Goal: Task Accomplishment & Management: Complete application form

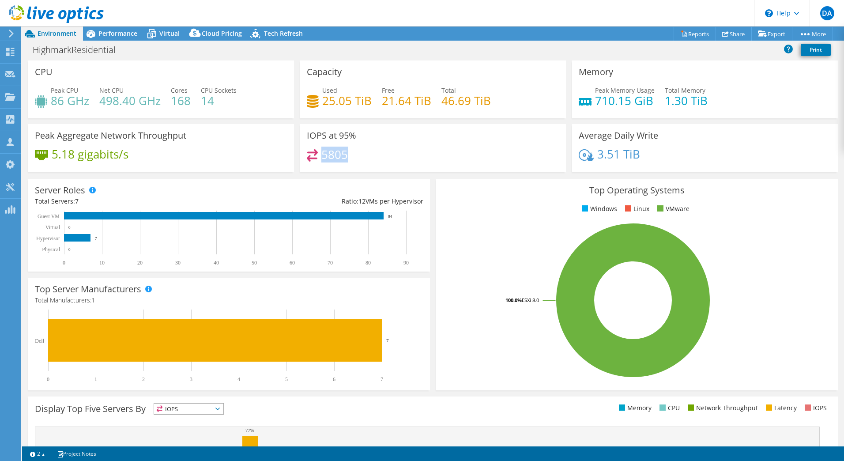
drag, startPoint x: 349, startPoint y: 156, endPoint x: 297, endPoint y: 153, distance: 51.7
click at [300, 153] on div "IOPS at 95% 5805" at bounding box center [433, 148] width 266 height 48
click at [352, 157] on div "5805" at bounding box center [433, 158] width 252 height 19
drag, startPoint x: 341, startPoint y: 155, endPoint x: 308, endPoint y: 132, distance: 40.2
click at [308, 132] on div "IOPS at 95% 5805" at bounding box center [433, 148] width 266 height 48
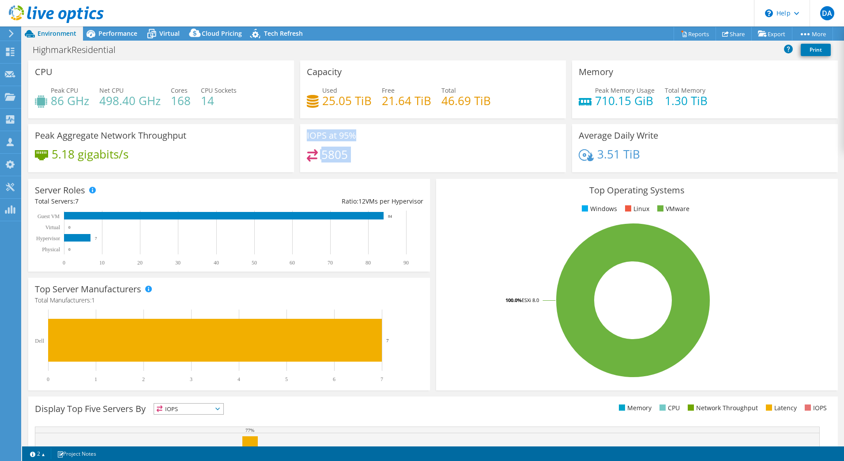
copy div "IOPS at 95% 5805"
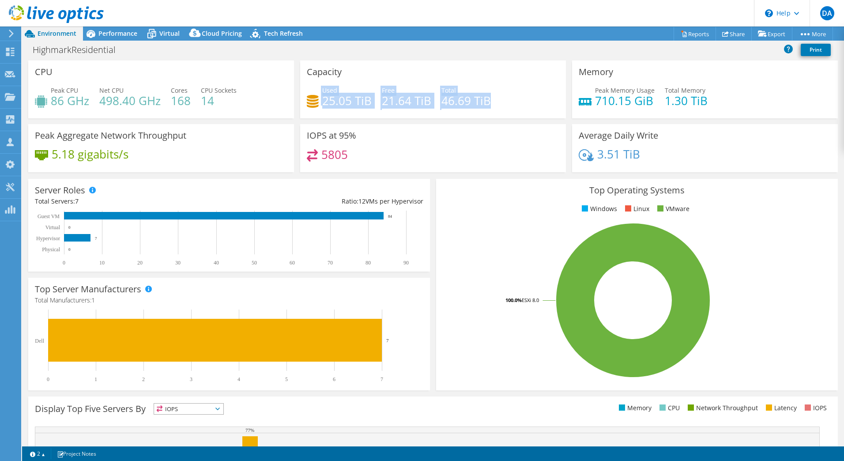
drag, startPoint x: 501, startPoint y: 101, endPoint x: 303, endPoint y: 94, distance: 197.8
click at [303, 94] on div "Capacity Used 25.05 TiB Free 21.64 TiB Total 46.69 TiB" at bounding box center [433, 89] width 266 height 58
drag, startPoint x: 303, startPoint y: 94, endPoint x: 499, endPoint y: 102, distance: 195.7
click at [499, 102] on div "Used 25.05 TiB Free 21.64 TiB Total 46.69 TiB" at bounding box center [433, 100] width 252 height 29
drag, startPoint x: 505, startPoint y: 103, endPoint x: 303, endPoint y: 71, distance: 204.3
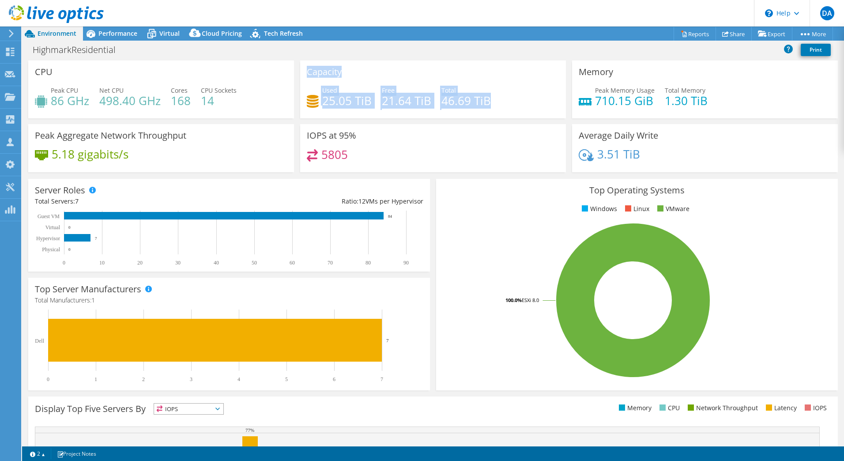
click at [303, 71] on div "Capacity Used 25.05 TiB Free 21.64 TiB Total 46.69 TiB" at bounding box center [433, 89] width 266 height 58
copy div "Capacity Used 25.05 TiB Free 21.64 TiB Total 46.69 TiB"
drag, startPoint x: 56, startPoint y: 96, endPoint x: 56, endPoint y: 103, distance: 7.5
drag, startPoint x: 56, startPoint y: 103, endPoint x: 50, endPoint y: 87, distance: 17.6
click at [50, 87] on div "Peak CPU 86 GHz" at bounding box center [62, 96] width 54 height 20
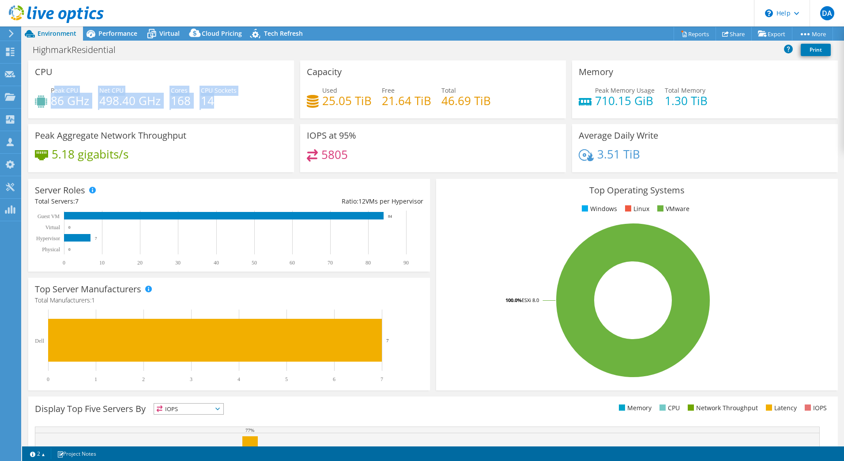
drag, startPoint x: 53, startPoint y: 88, endPoint x: 269, endPoint y: 102, distance: 216.7
click at [269, 102] on div "Peak CPU 86 GHz Net CPU 498.40 GHz Cores 168 CPU Sockets 14" at bounding box center [161, 100] width 252 height 29
copy div "eak CPU 86 GHz Net CPU 498.40 GHz Cores 168 CPU Sockets 14"
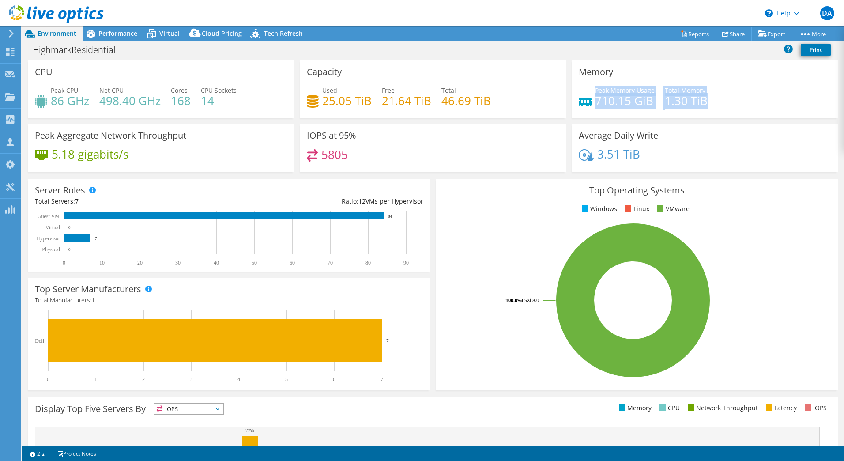
drag, startPoint x: 591, startPoint y: 90, endPoint x: 760, endPoint y: 113, distance: 169.6
click at [760, 113] on div "Peak Memory Usage 710.15 GiB Total Memory 1.30 TiB" at bounding box center [705, 100] width 252 height 29
drag, startPoint x: 760, startPoint y: 113, endPoint x: 685, endPoint y: 94, distance: 76.8
copy div "Peak Memory Usage 710.15 GiB Total Memory 1.30 TiB"
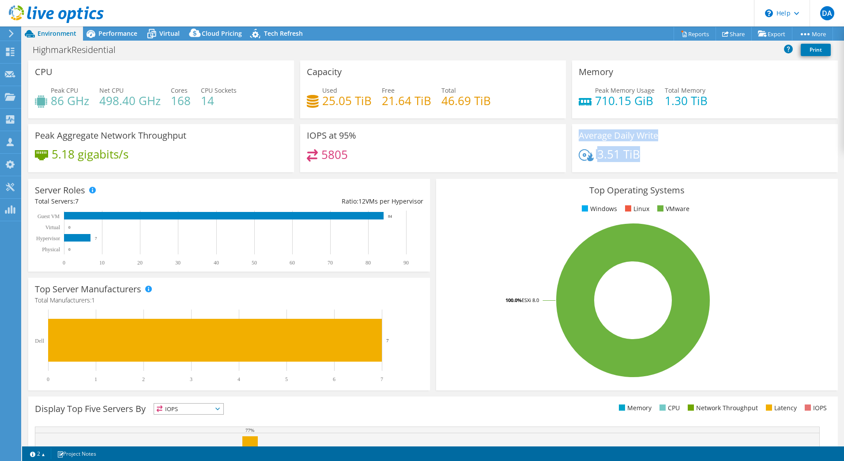
drag, startPoint x: 650, startPoint y: 150, endPoint x: 574, endPoint y: 135, distance: 77.8
click at [574, 135] on div "Average Daily Write 3.51 TiB" at bounding box center [705, 148] width 266 height 48
copy div "Average Daily Write 3.51 TiB"
click at [132, 29] on span "Performance" at bounding box center [117, 33] width 39 height 8
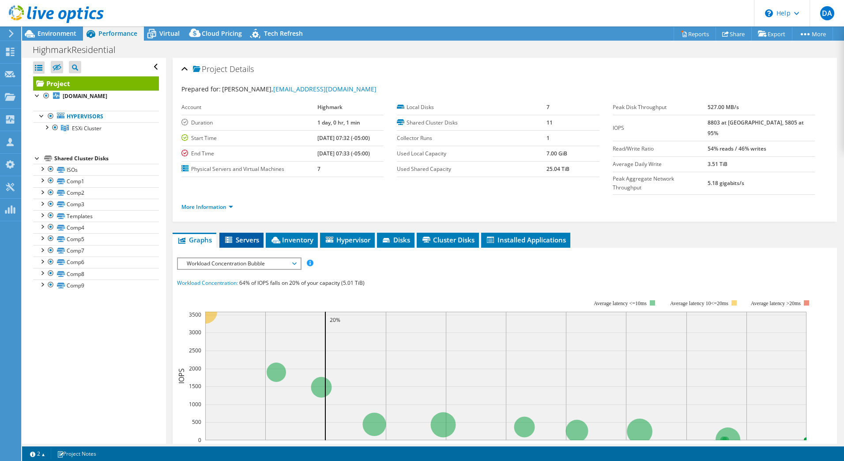
click at [245, 235] on span "Servers" at bounding box center [241, 239] width 35 height 9
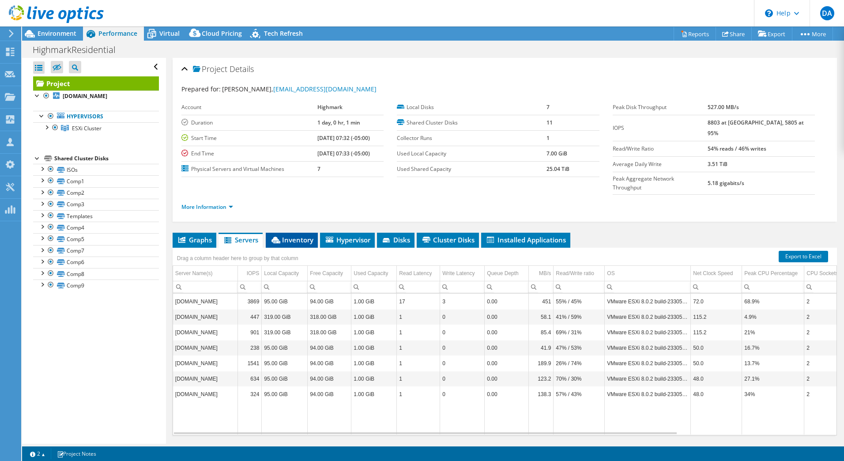
click at [309, 235] on span "Inventory" at bounding box center [291, 239] width 43 height 9
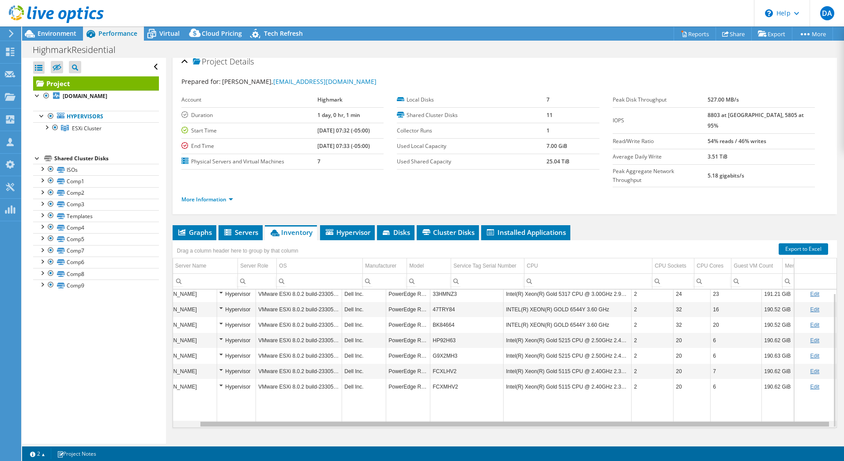
scroll to position [0, 27]
drag, startPoint x: 732, startPoint y: 408, endPoint x: 845, endPoint y: 407, distance: 113.4
click at [843, 407] on html "DA Partner Team Member David Ali david_ali@shi.com shi.com My Profile Log Out \…" at bounding box center [422, 230] width 844 height 461
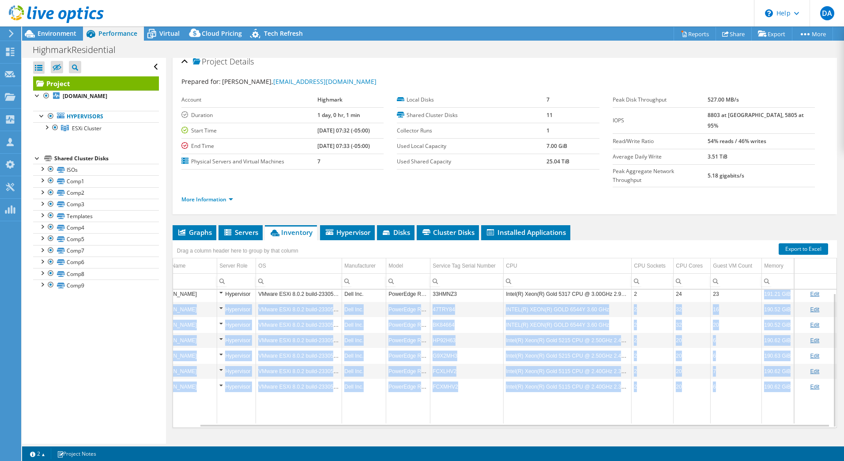
drag, startPoint x: 731, startPoint y: 273, endPoint x: 451, endPoint y: 379, distance: 299.0
click at [451, 379] on tbody "srvesx3.walden1.wrpi.com Hypervisor VMware ESXi 8.0.2 build-23305546 Dell Inc. …" at bounding box center [494, 354] width 684 height 137
drag, startPoint x: 451, startPoint y: 379, endPoint x: 548, endPoint y: 354, distance: 100.2
click at [548, 363] on td "Intel(R) Xeon(R) Gold 5115 CPU @ 2.40GHz 2.39 GHz" at bounding box center [568, 370] width 128 height 15
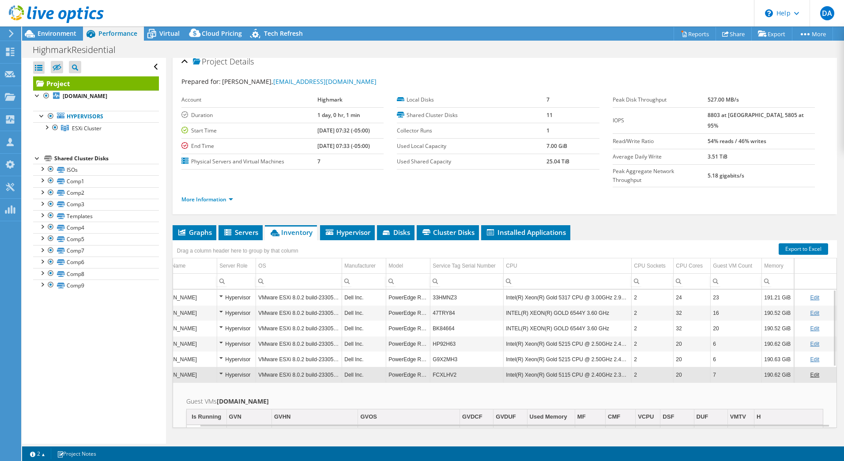
click at [445, 336] on td "HP92H63" at bounding box center [466, 343] width 73 height 15
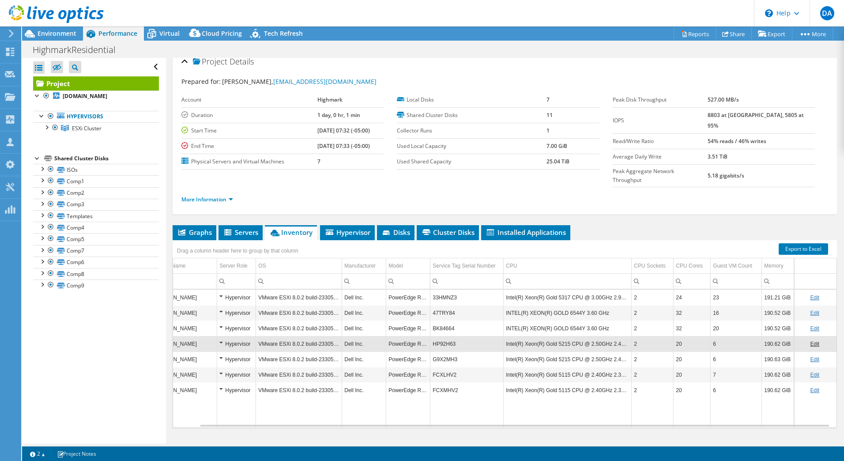
click at [444, 336] on td "HP92H63" at bounding box center [466, 343] width 73 height 15
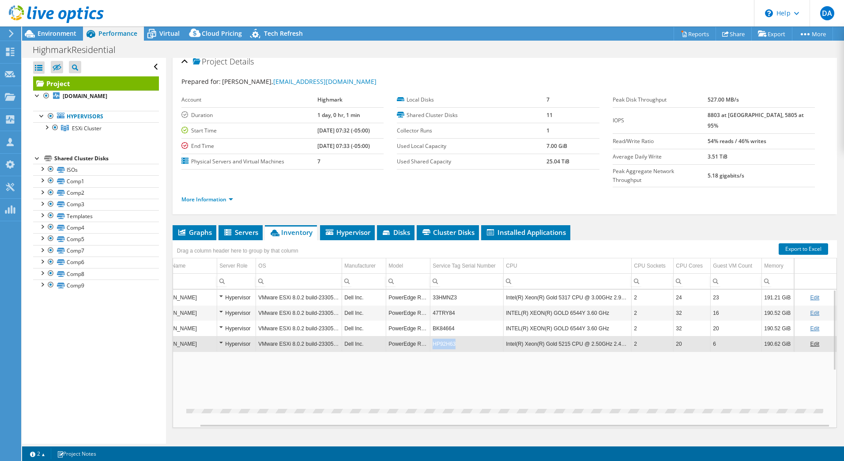
click at [444, 336] on td "HP92H63" at bounding box center [466, 343] width 73 height 15
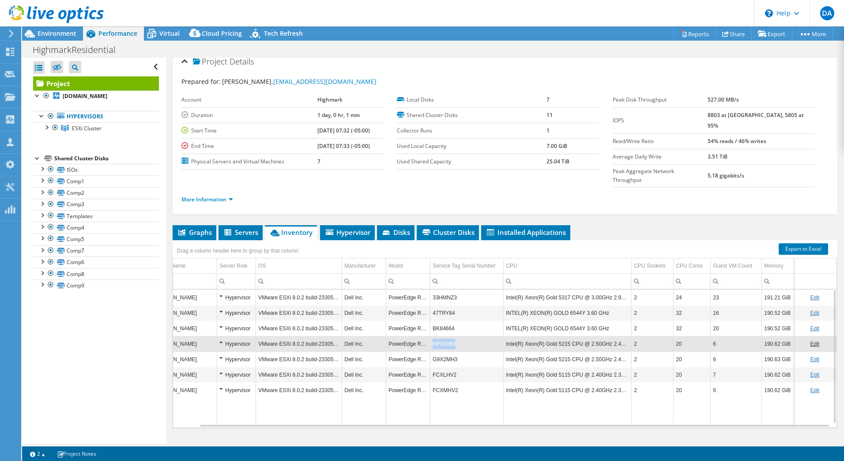
drag, startPoint x: 451, startPoint y: 326, endPoint x: 422, endPoint y: 328, distance: 29.7
click at [422, 336] on tr "srvesx4.walden1.wrpi.com Hypervisor VMware ESXi 8.0.2 build-23305546 Dell Inc. …" at bounding box center [494, 343] width 684 height 15
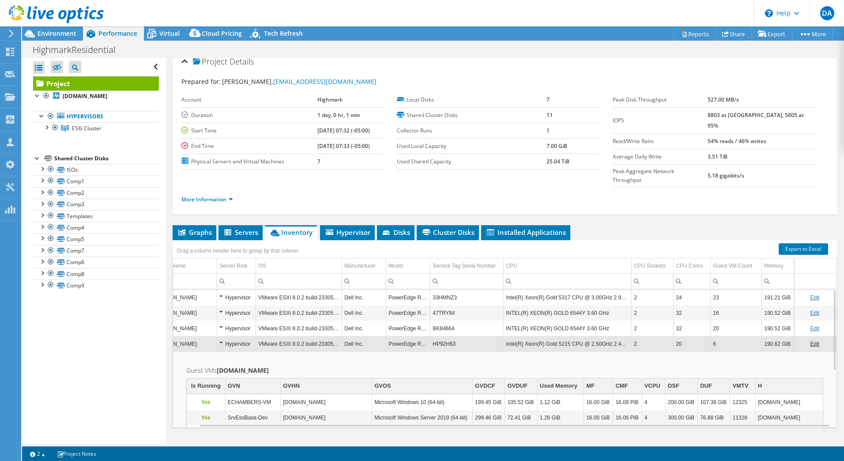
copy tr "HP92H63"
drag, startPoint x: 451, startPoint y: 325, endPoint x: 425, endPoint y: 326, distance: 26.1
click at [430, 336] on td "HP92H63" at bounding box center [466, 343] width 73 height 15
copy td "HP92H63"
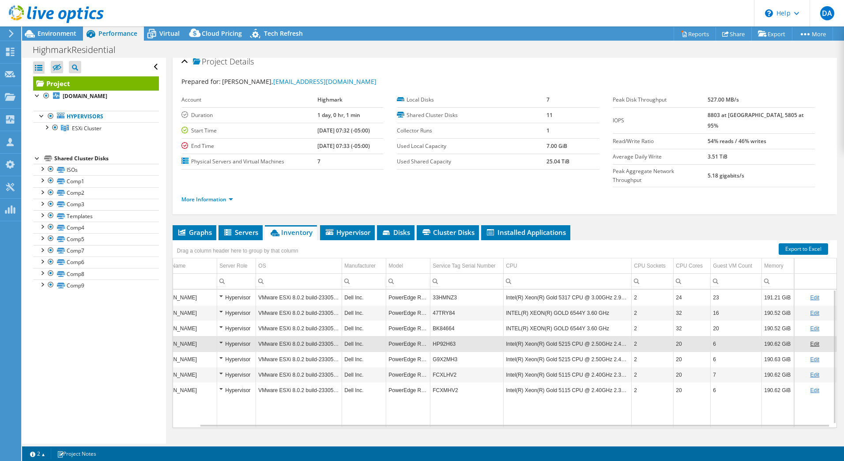
click at [430, 336] on td "HP92H63" at bounding box center [466, 343] width 73 height 15
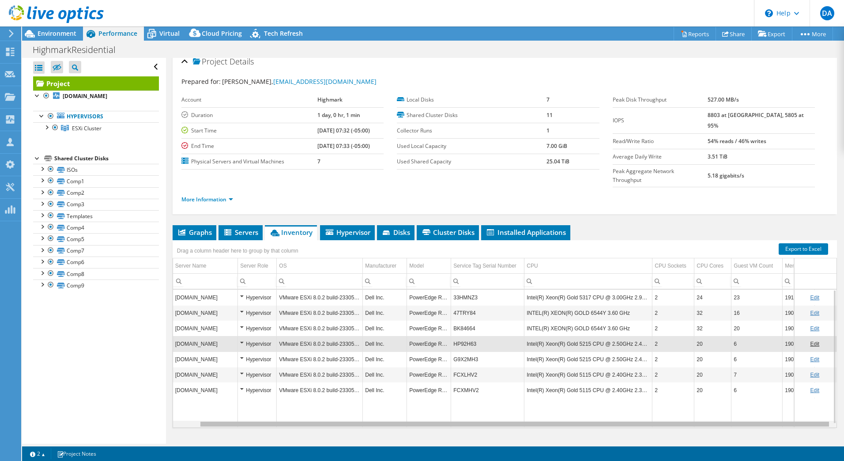
drag, startPoint x: 314, startPoint y: 409, endPoint x: 267, endPoint y: 409, distance: 47.2
click at [267, 409] on body "DA Partner Team Member David Ali david_ali@shi.com shi.com My Profile Log Out \…" at bounding box center [422, 230] width 844 height 461
click at [267, 421] on div "Data grid" at bounding box center [488, 424] width 630 height 7
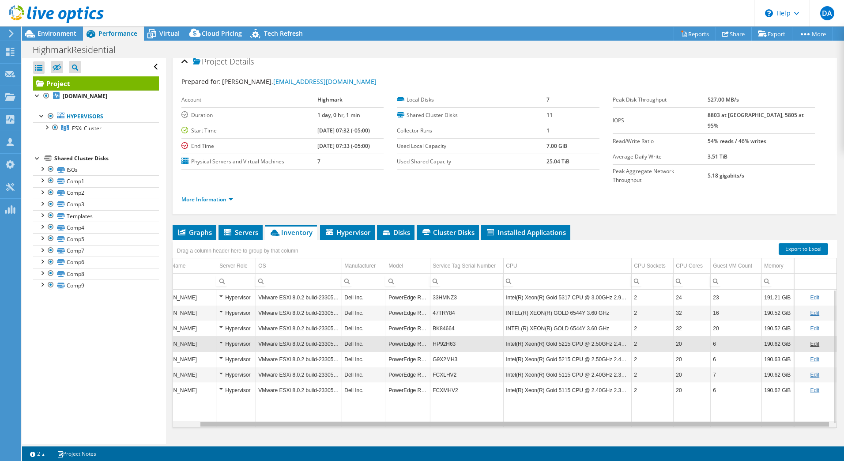
drag, startPoint x: 267, startPoint y: 409, endPoint x: 336, endPoint y: 405, distance: 69.0
click at [336, 405] on body "DA Partner Team Member David Ali david_ali@shi.com shi.com My Profile Log Out \…" at bounding box center [422, 230] width 844 height 461
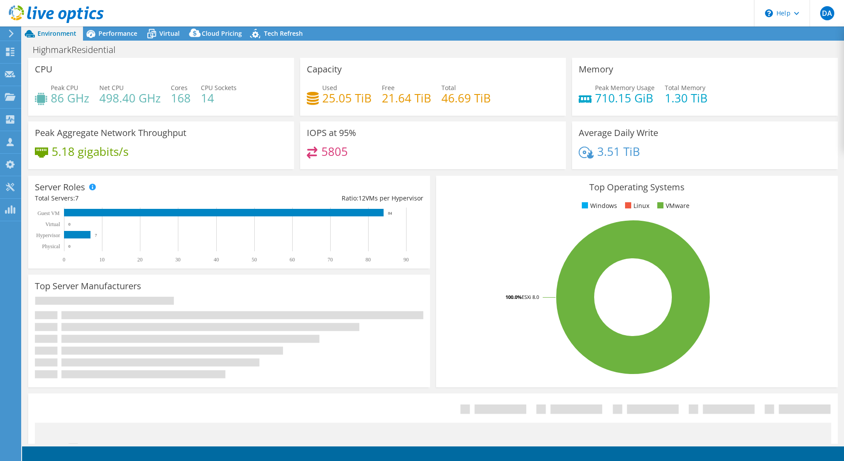
select select "USD"
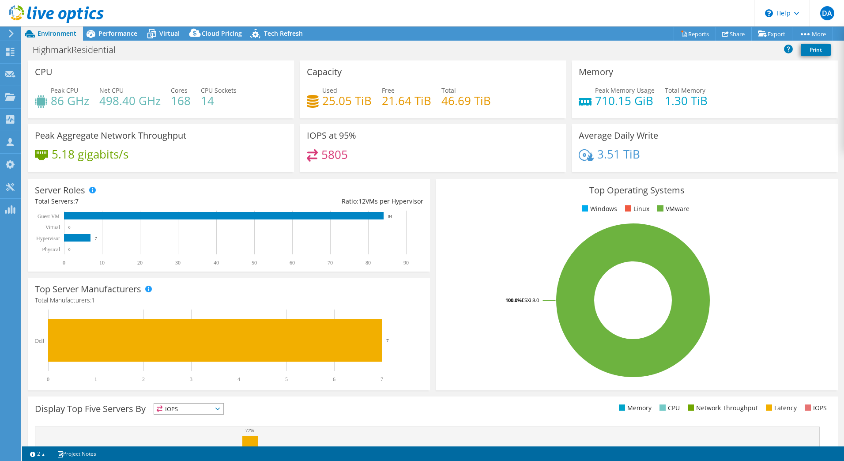
click at [14, 34] on icon at bounding box center [11, 34] width 7 height 8
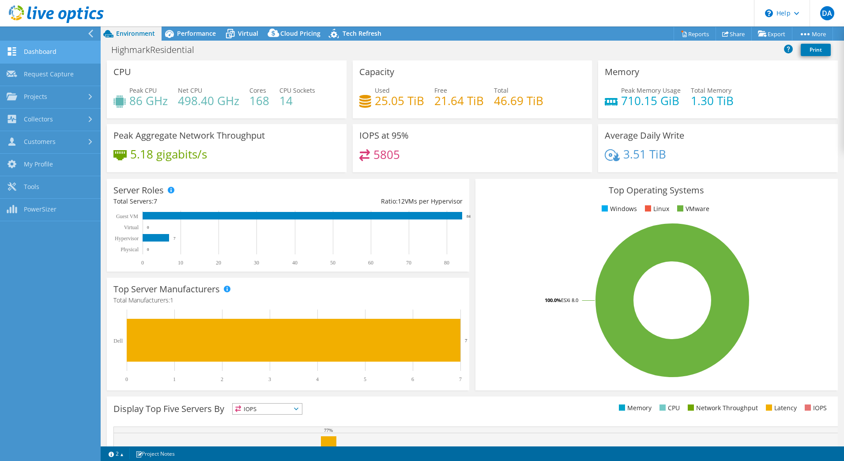
click at [45, 56] on link "Dashboard" at bounding box center [50, 52] width 101 height 23
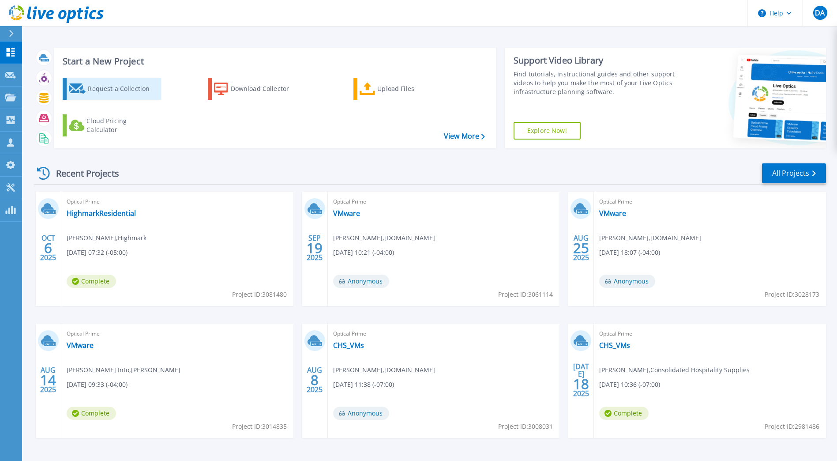
click at [92, 83] on div "Request a Collection" at bounding box center [123, 89] width 71 height 18
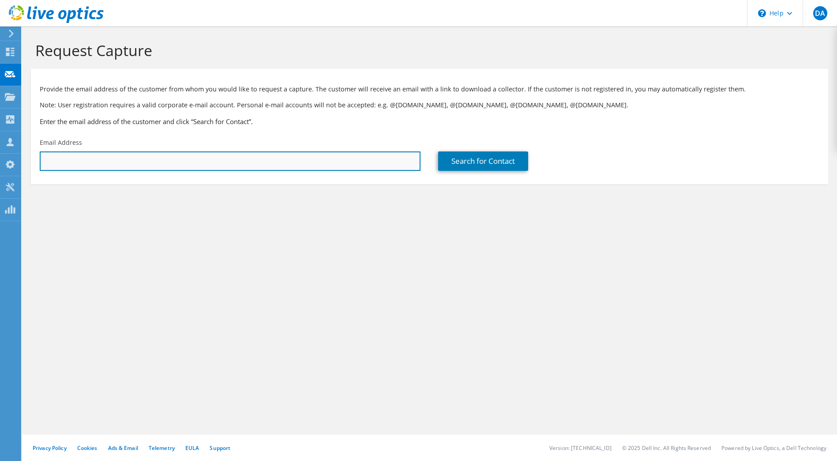
click at [162, 165] on input "text" at bounding box center [230, 160] width 381 height 19
click at [156, 162] on input "text" at bounding box center [230, 160] width 381 height 19
click at [83, 160] on input "text" at bounding box center [230, 160] width 381 height 19
type input "[PERSON_NAME][EMAIL_ADDRESS][DOMAIN_NAME]"
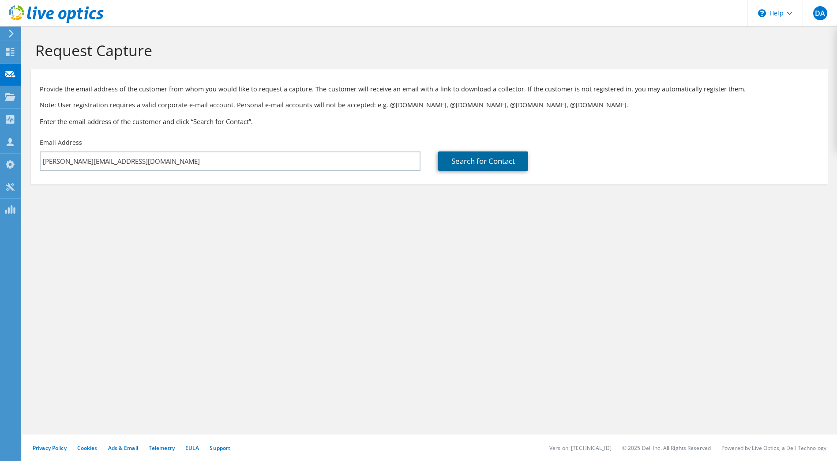
click at [482, 166] on link "Search for Contact" at bounding box center [483, 160] width 90 height 19
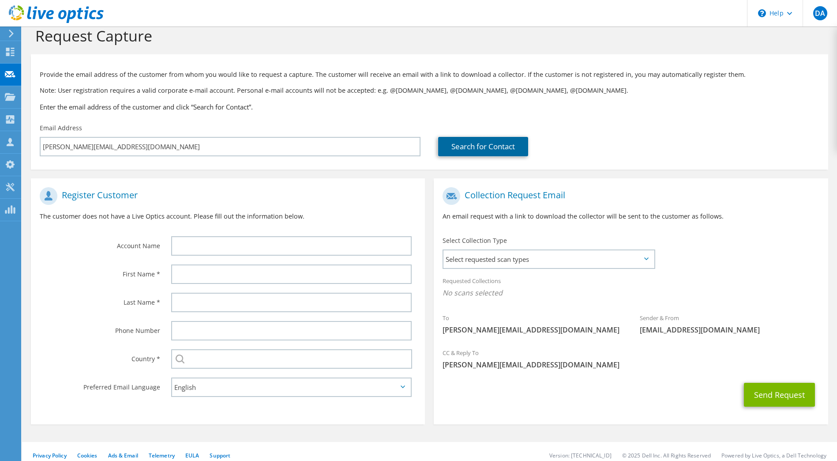
scroll to position [22, 0]
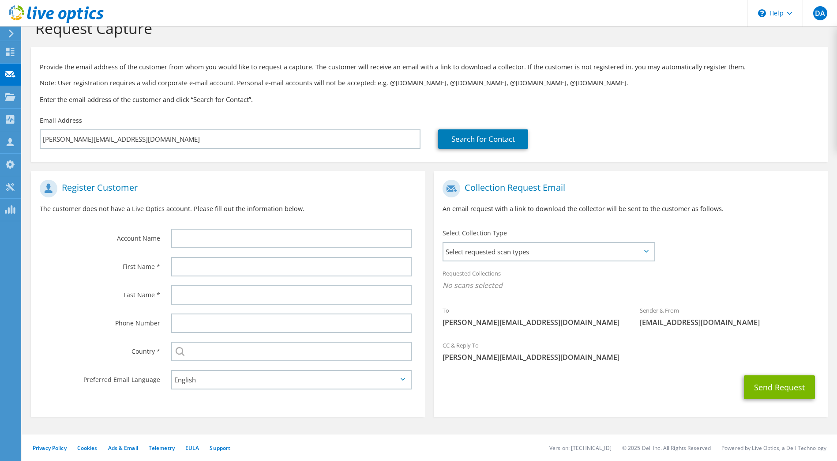
click at [224, 277] on div at bounding box center [293, 266] width 263 height 28
click at [224, 271] on input "text" at bounding box center [291, 266] width 241 height 19
type input "[PERSON_NAME]"
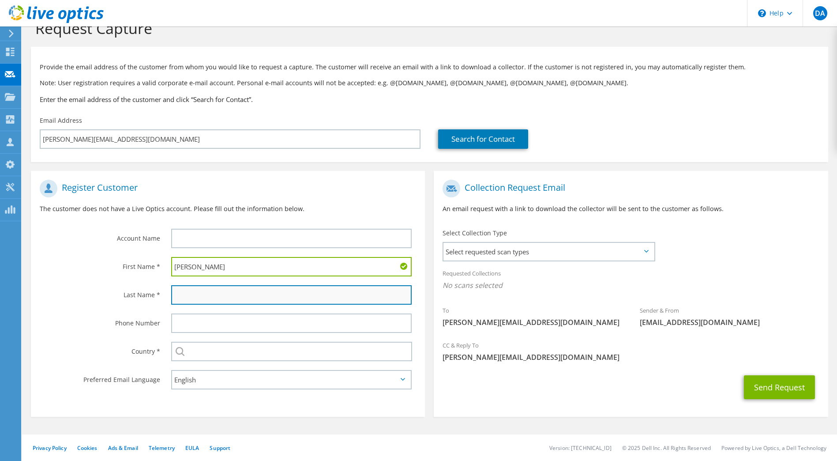
drag, startPoint x: 274, startPoint y: 302, endPoint x: 270, endPoint y: 300, distance: 4.5
click at [274, 302] on input "text" at bounding box center [291, 294] width 241 height 19
type input "[PERSON_NAME]"
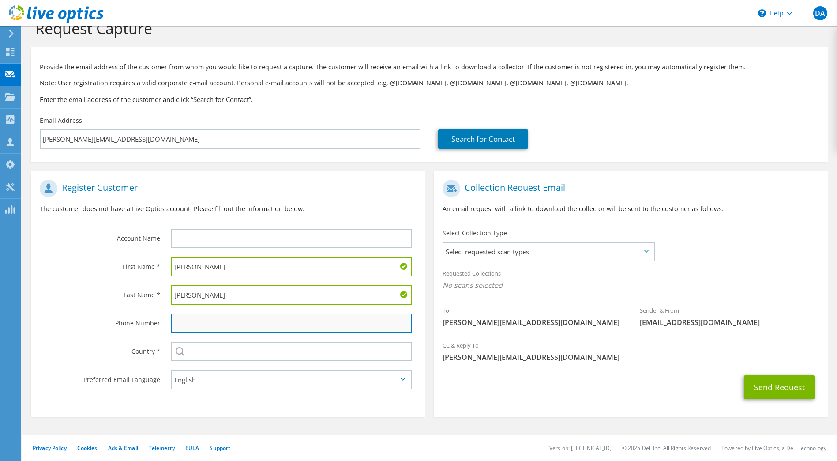
click at [267, 322] on input "text" at bounding box center [291, 322] width 241 height 19
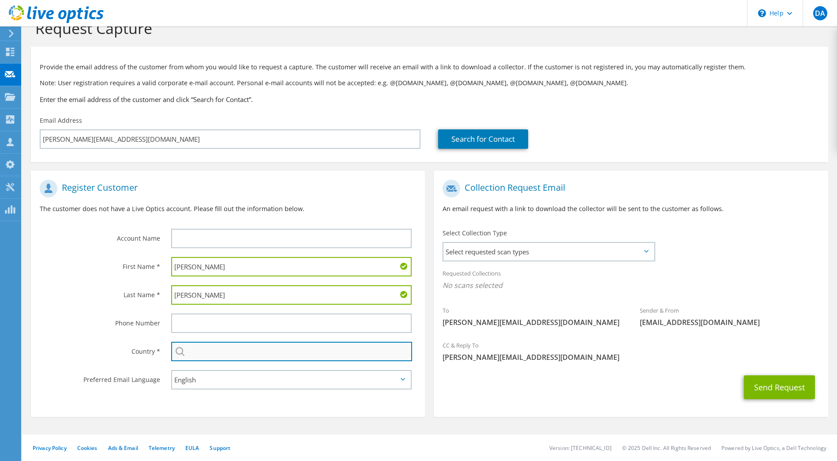
click at [188, 350] on input "text" at bounding box center [291, 351] width 241 height 19
click at [206, 349] on input "text" at bounding box center [291, 351] width 241 height 19
type input "[GEOGRAPHIC_DATA]"
click at [282, 398] on section "Register Customer The customer does not have a Live Optics account. Please fill…" at bounding box center [228, 294] width 394 height 246
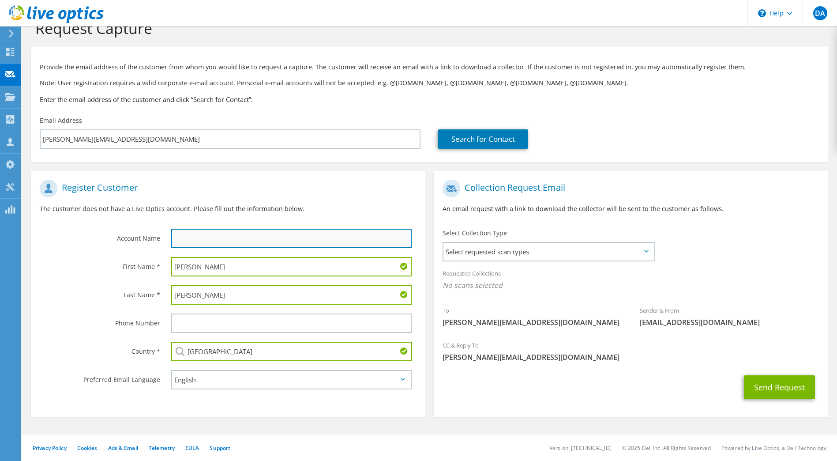
click at [312, 237] on input "text" at bounding box center [291, 238] width 241 height 19
type input "Link Engineering"
click at [546, 254] on span "Select requested scan types" at bounding box center [549, 252] width 210 height 18
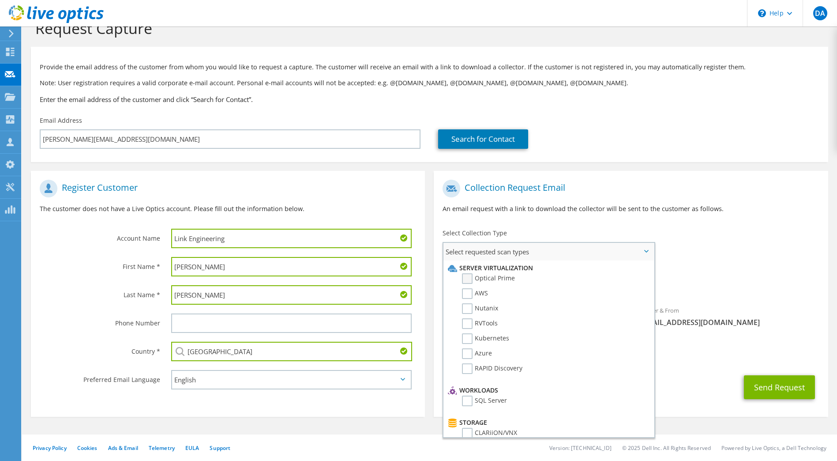
click at [504, 276] on label "Optical Prime" at bounding box center [488, 278] width 53 height 11
click at [0, 0] on input "Optical Prime" at bounding box center [0, 0] width 0 height 0
click at [663, 204] on p "An email request with a link to download the collector will be sent to the cust…" at bounding box center [631, 209] width 376 height 10
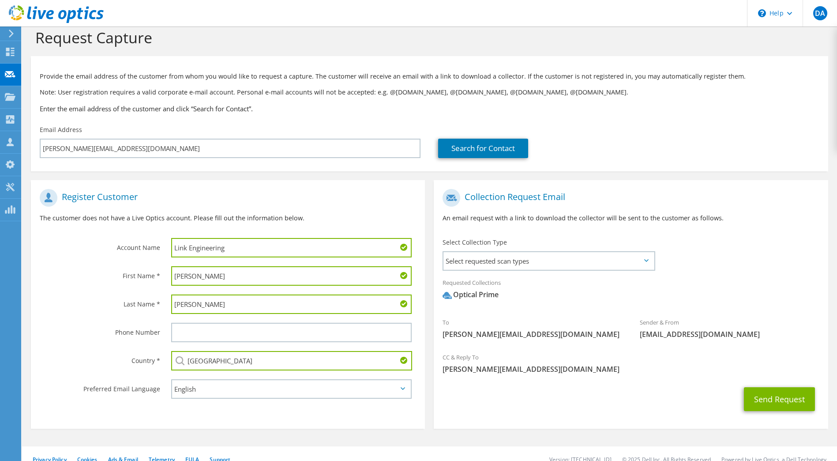
scroll to position [0, 0]
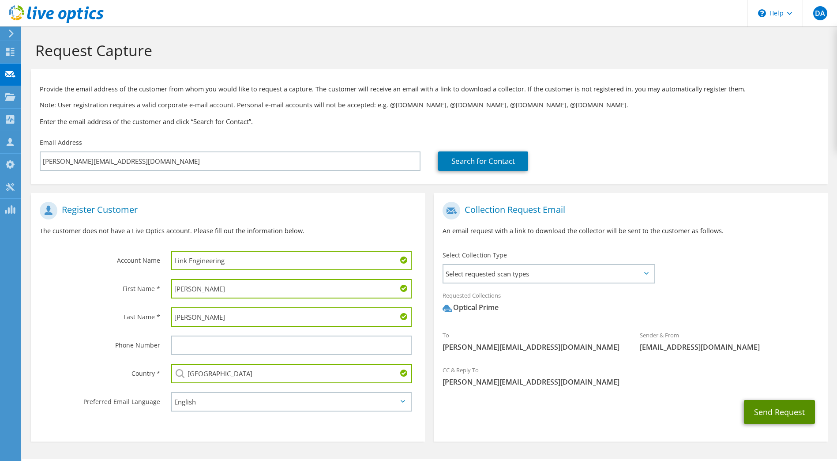
click at [781, 415] on button "Send Request" at bounding box center [779, 412] width 71 height 24
click at [672, 348] on span "[EMAIL_ADDRESS][DOMAIN_NAME]" at bounding box center [730, 347] width 180 height 10
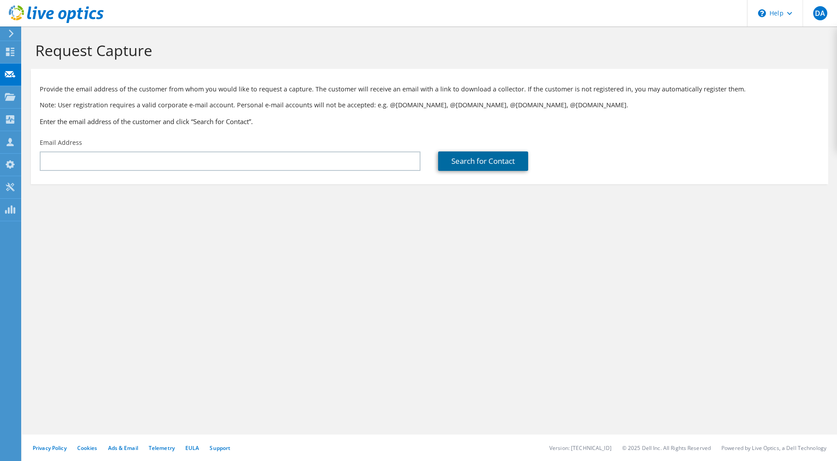
click at [452, 164] on link "Search for Contact" at bounding box center [483, 160] width 90 height 19
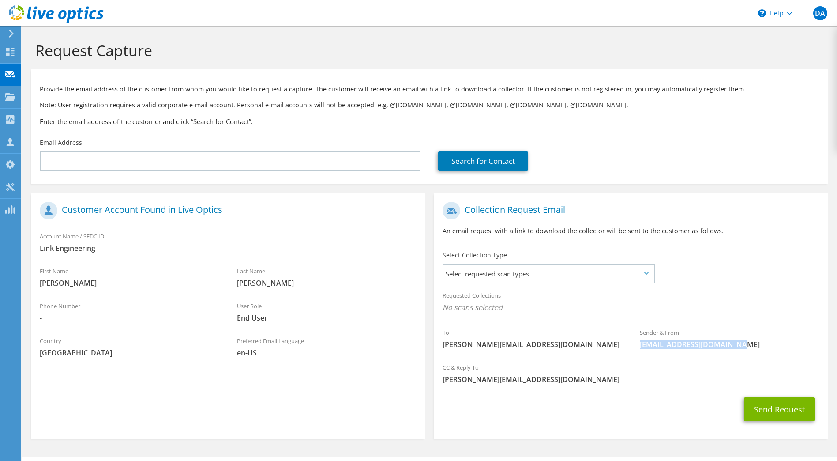
drag, startPoint x: 740, startPoint y: 348, endPoint x: 638, endPoint y: 347, distance: 102.0
click at [638, 347] on div "Sender & From [EMAIL_ADDRESS][DOMAIN_NAME]" at bounding box center [729, 338] width 197 height 30
copy span "[EMAIL_ADDRESS][DOMAIN_NAME]"
